Goal: Information Seeking & Learning: Find specific fact

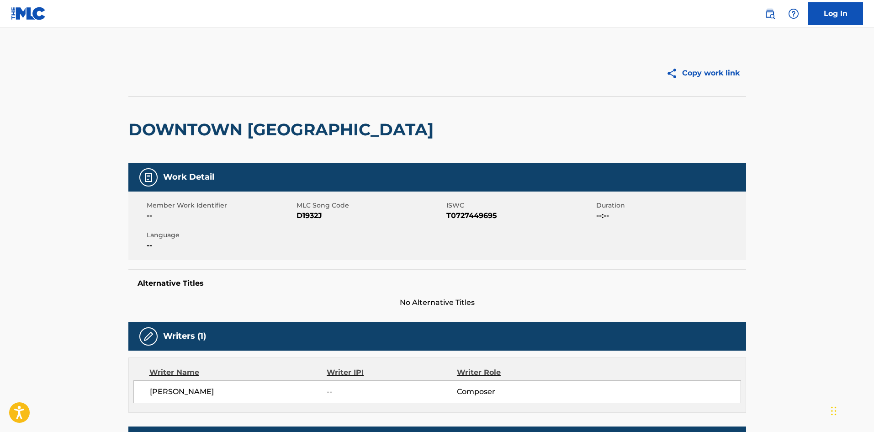
drag, startPoint x: 774, startPoint y: 11, endPoint x: 761, endPoint y: 16, distance: 14.5
click at [774, 11] on img at bounding box center [770, 13] width 11 height 11
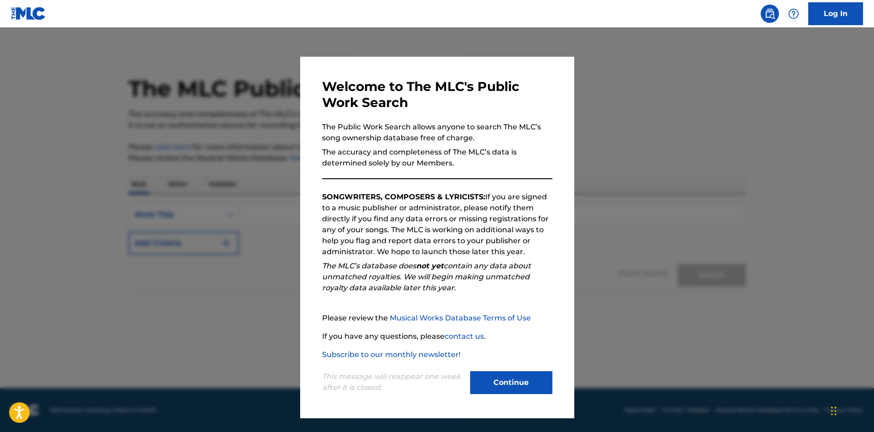
click at [534, 388] on button "Continue" at bounding box center [511, 382] width 82 height 23
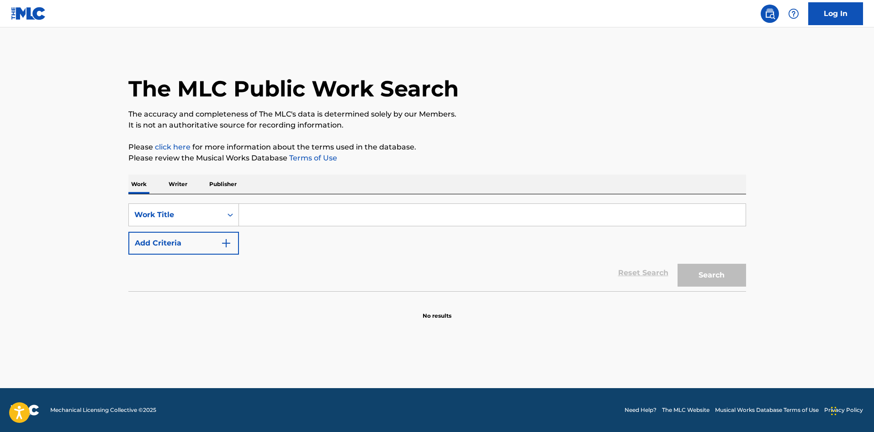
click at [300, 210] on input "Search Form" at bounding box center [492, 215] width 507 height 22
paste input "Nauseous"
type input "Nauseous"
click at [195, 250] on button "Add Criteria" at bounding box center [183, 243] width 111 height 23
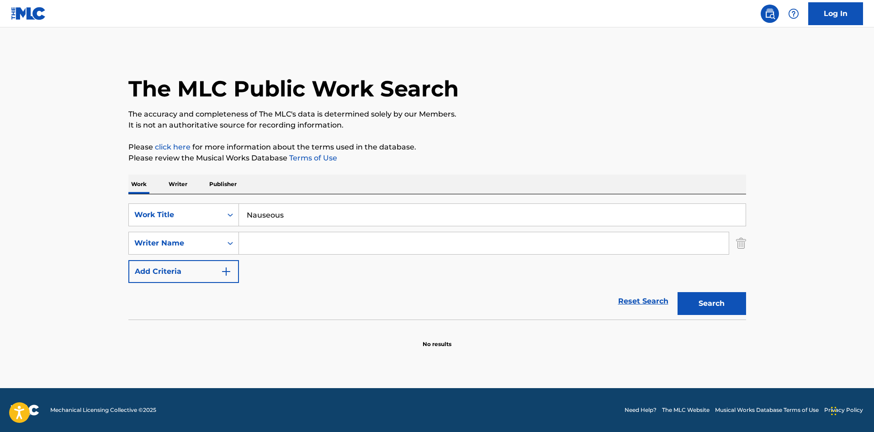
click at [378, 250] on input "Search Form" at bounding box center [484, 243] width 490 height 22
paste input "[PERSON_NAME]"
type input "[PERSON_NAME]"
click at [730, 305] on button "Search" at bounding box center [712, 303] width 69 height 23
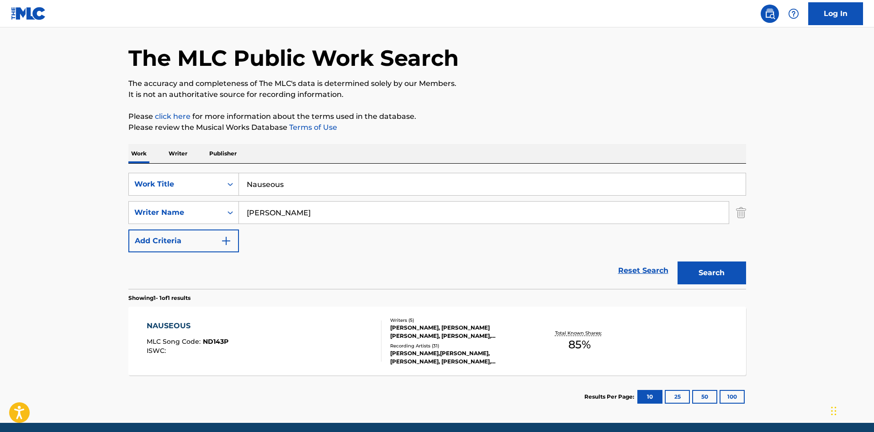
scroll to position [65, 0]
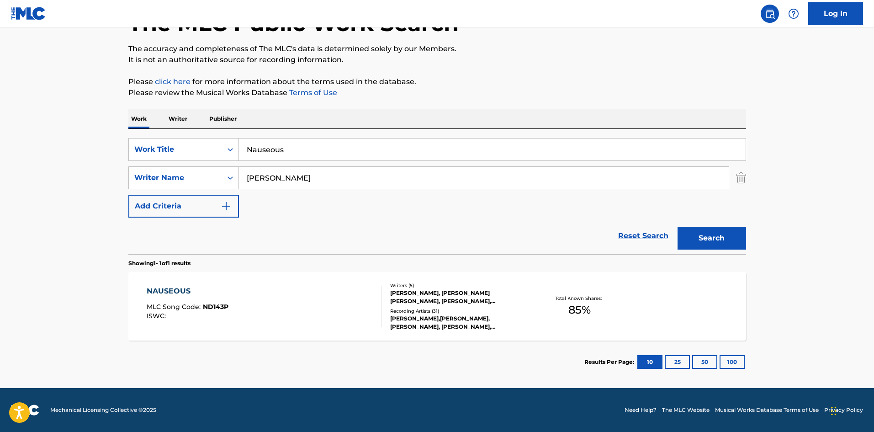
click at [279, 317] on div "NAUSEOUS MLC Song Code : ND143P ISWC :" at bounding box center [264, 306] width 235 height 41
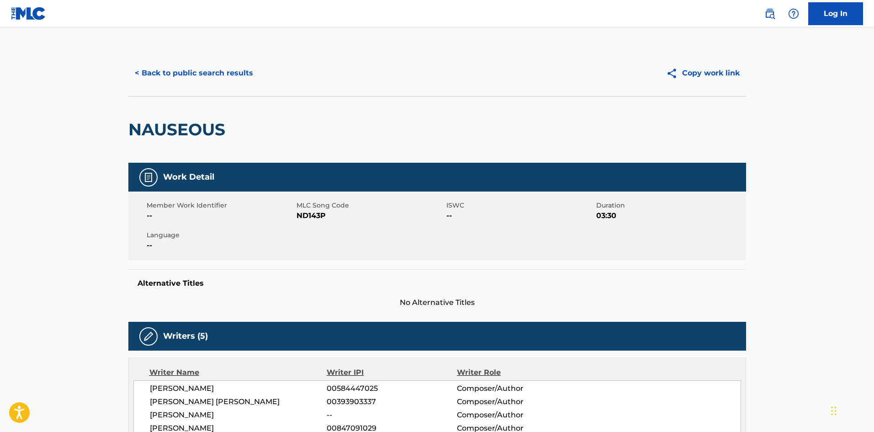
scroll to position [137, 0]
